Goal: Task Accomplishment & Management: Complete application form

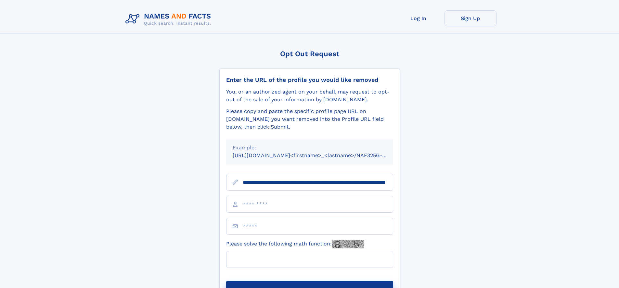
scroll to position [0, 62]
type input "**********"
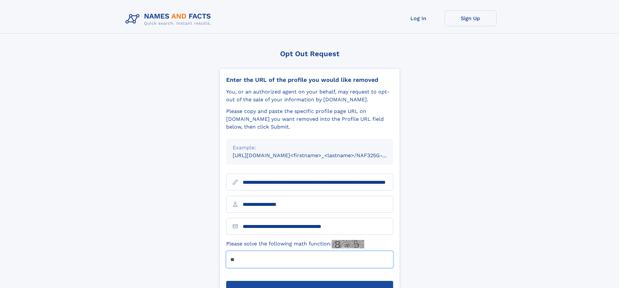
type input "**"
click at [309, 281] on button "Submit Opt Out Request" at bounding box center [309, 291] width 167 height 21
